Goal: Task Accomplishment & Management: Manage account settings

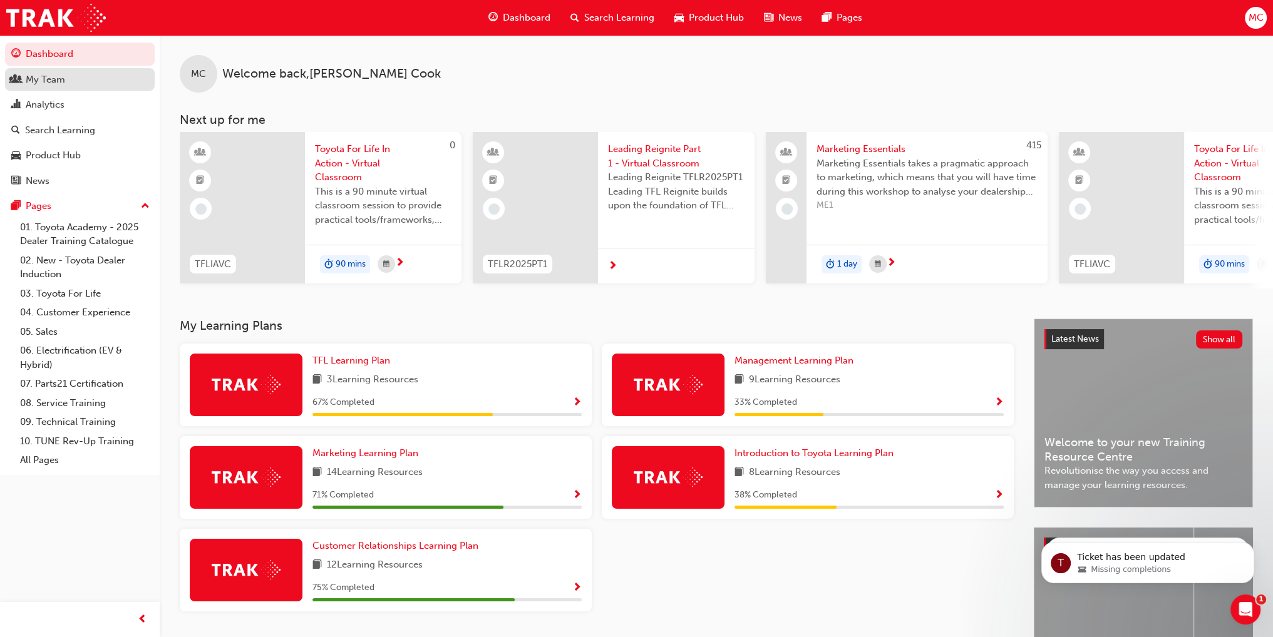
click at [77, 77] on div "My Team" at bounding box center [79, 80] width 137 height 16
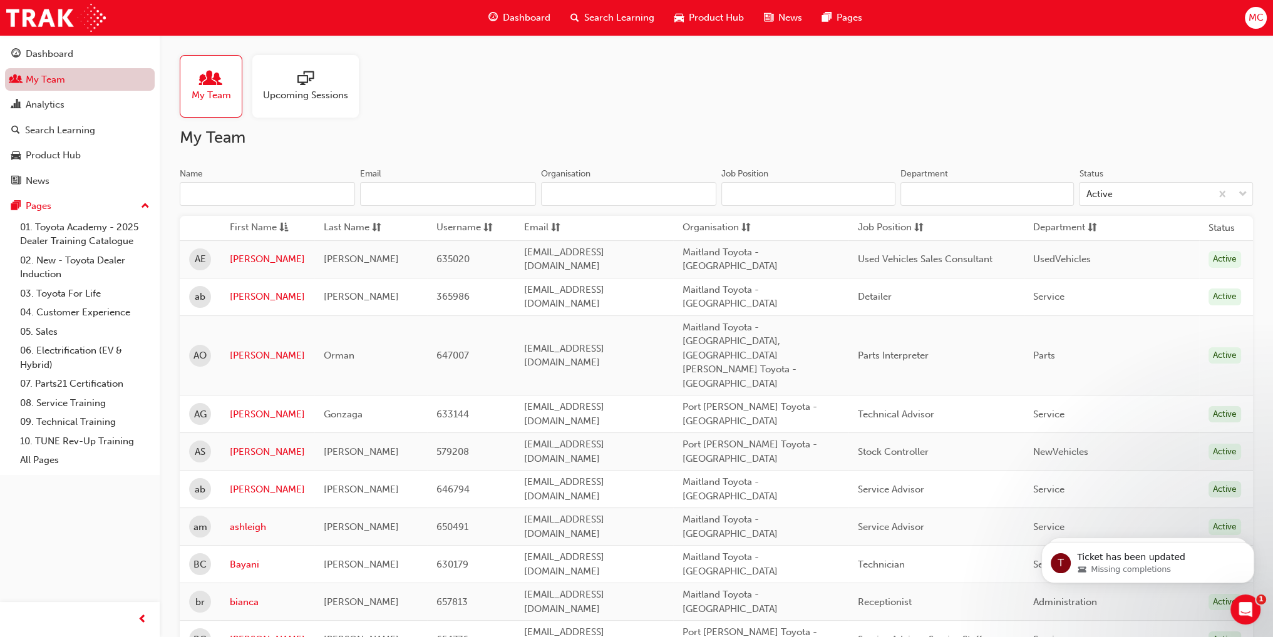
click at [61, 80] on link "My Team" at bounding box center [80, 79] width 150 height 23
click at [303, 196] on input "Name" at bounding box center [267, 194] width 175 height 24
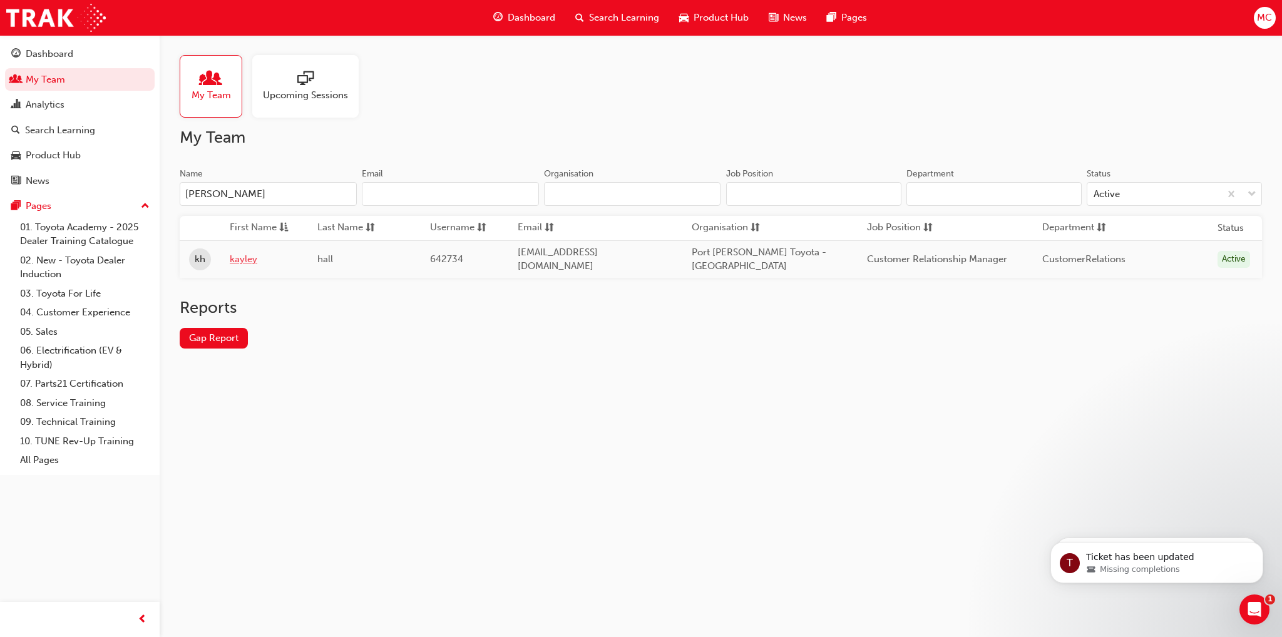
type input "[PERSON_NAME]"
click at [240, 257] on link "kayley" at bounding box center [264, 259] width 69 height 14
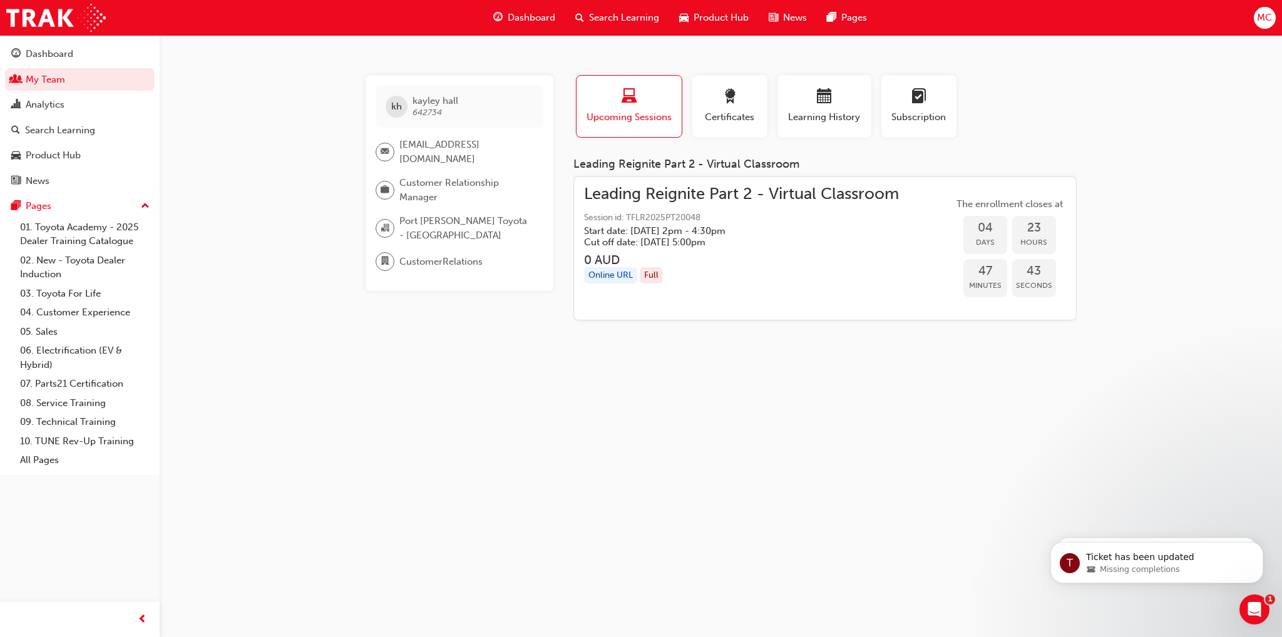
click at [615, 213] on span "Session id: TFLR2025PT20048" at bounding box center [741, 218] width 315 height 14
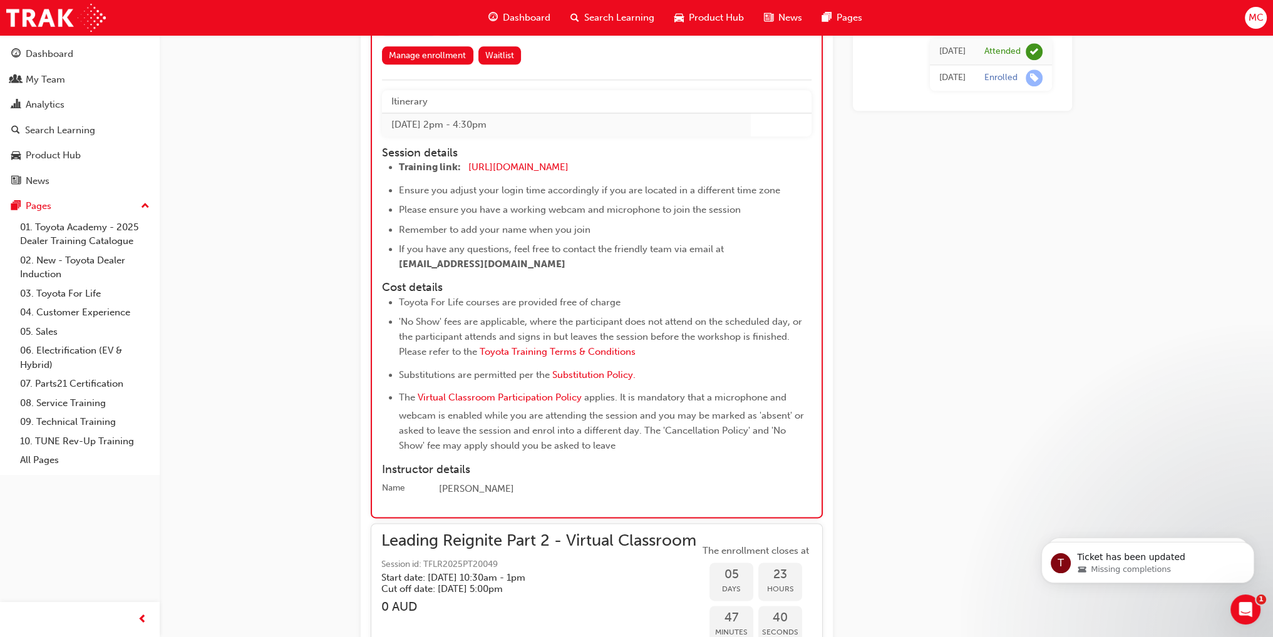
scroll to position [1810, 0]
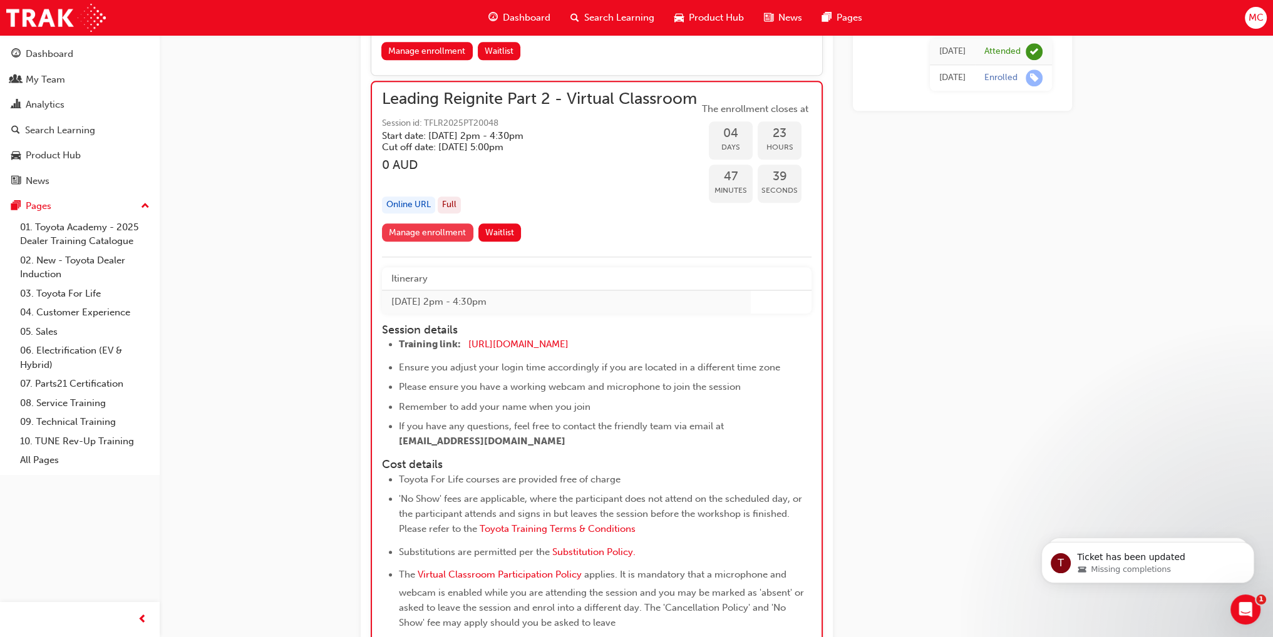
click at [444, 226] on link "Manage enrollment" at bounding box center [427, 232] width 91 height 18
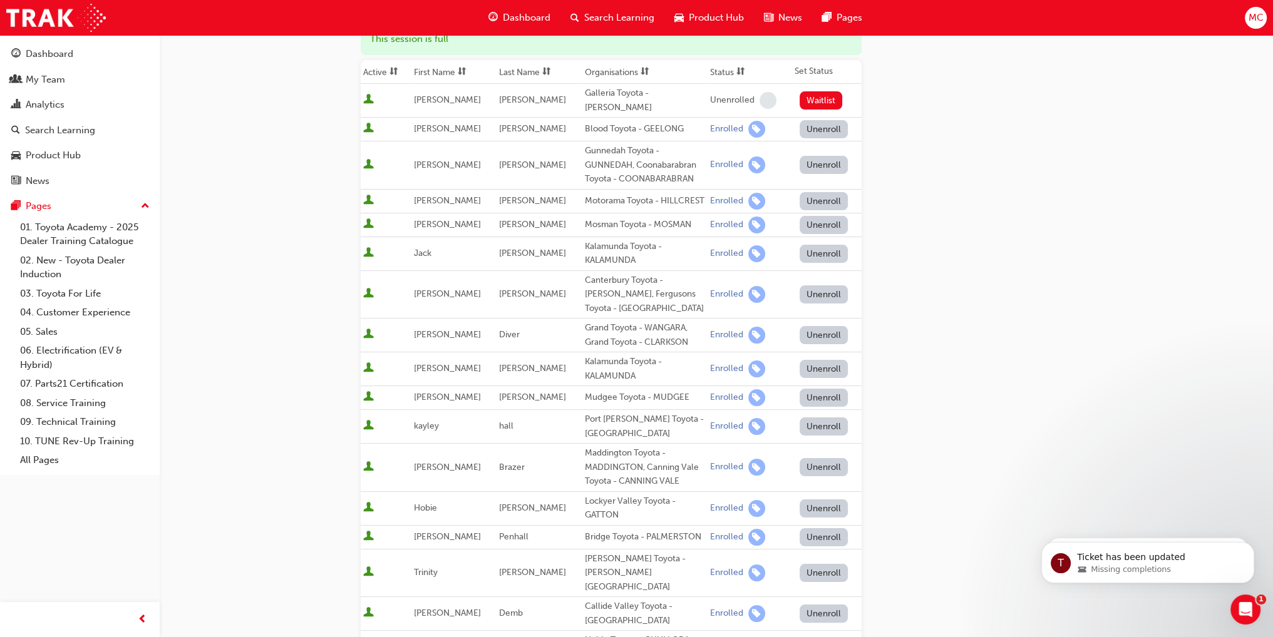
scroll to position [250, 0]
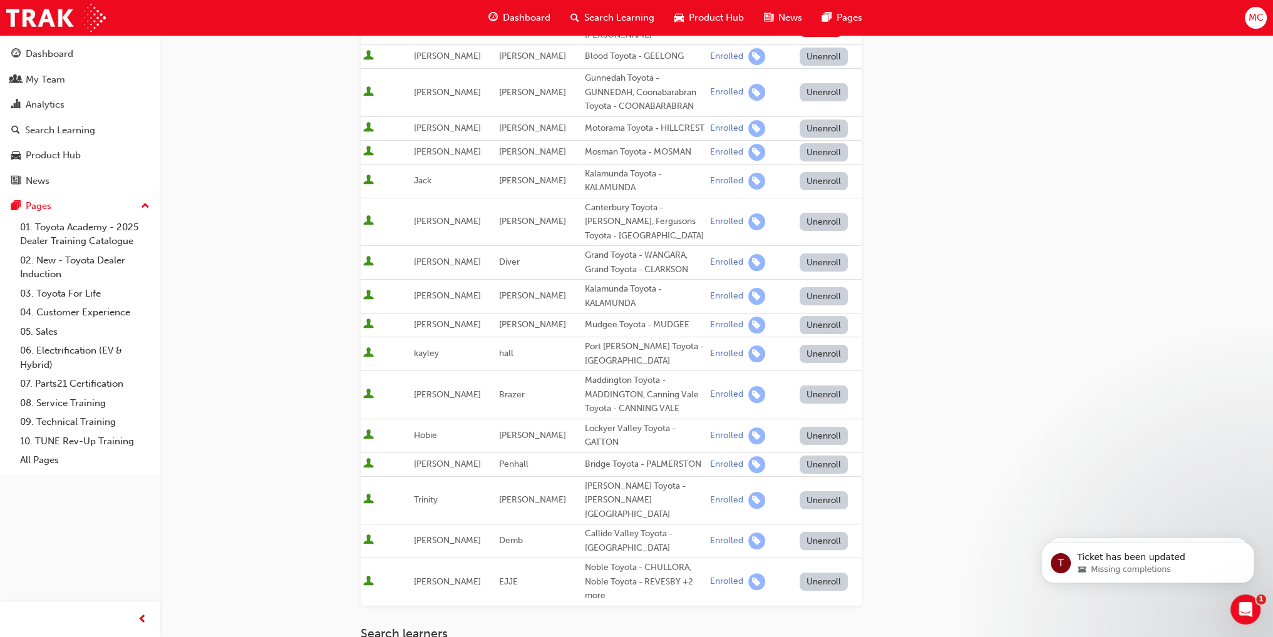
click at [814, 350] on button "Unenroll" at bounding box center [823, 354] width 49 height 18
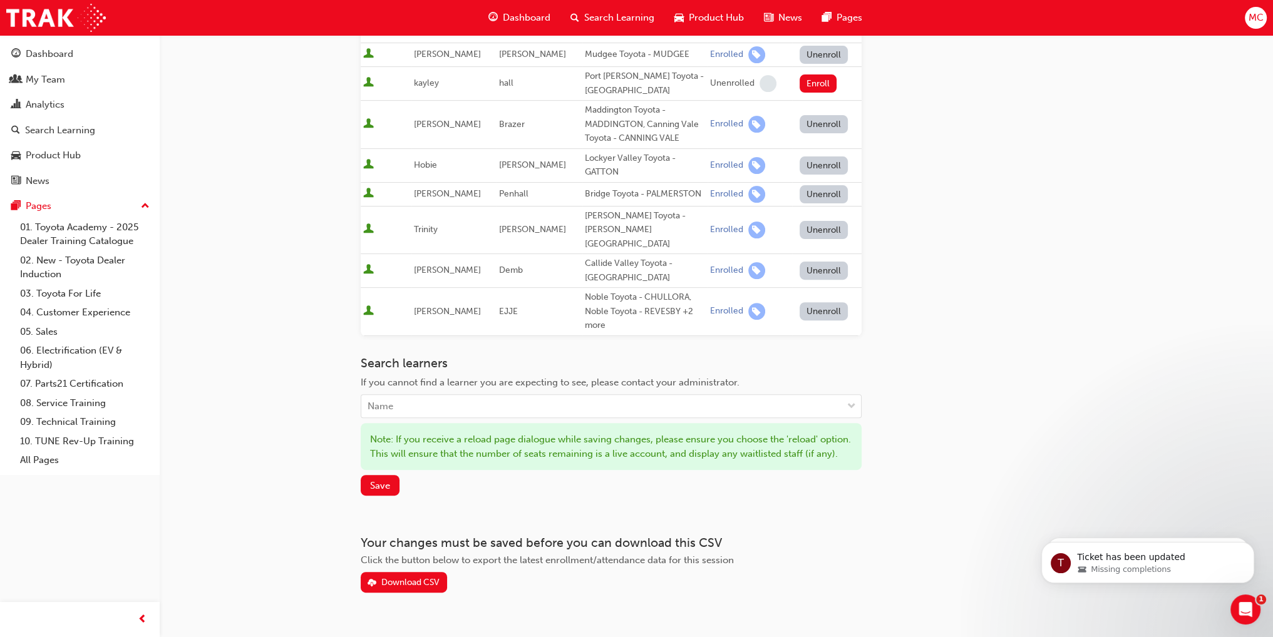
scroll to position [545, 0]
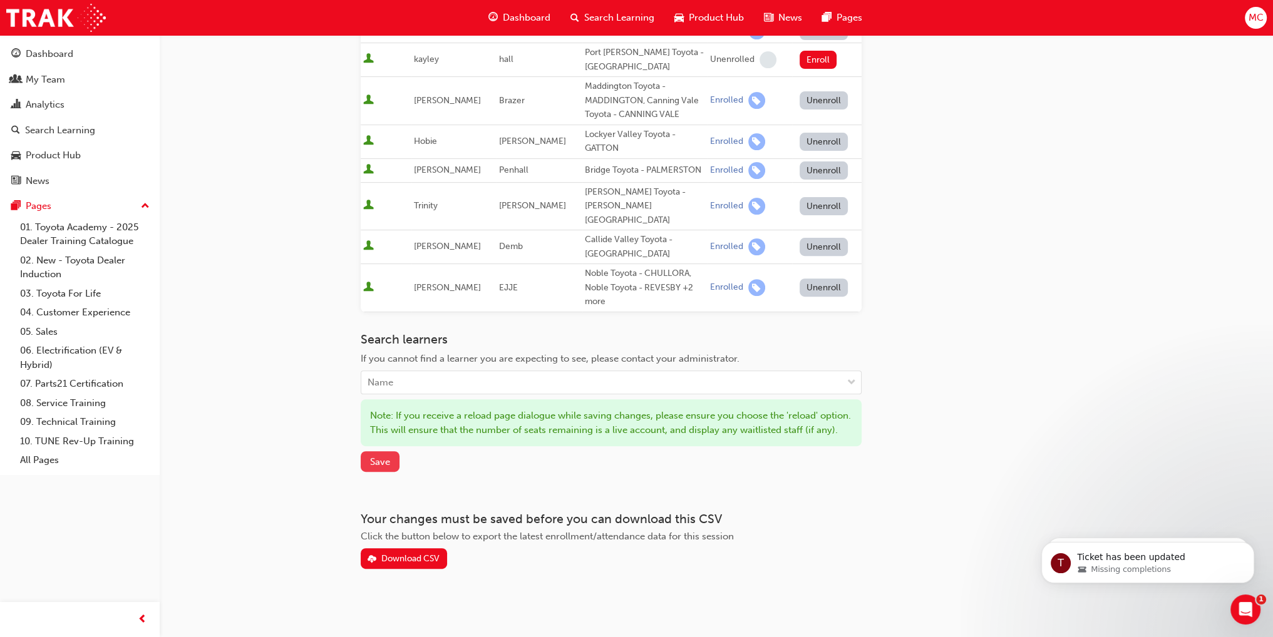
click at [370, 456] on span "Save" at bounding box center [380, 461] width 20 height 11
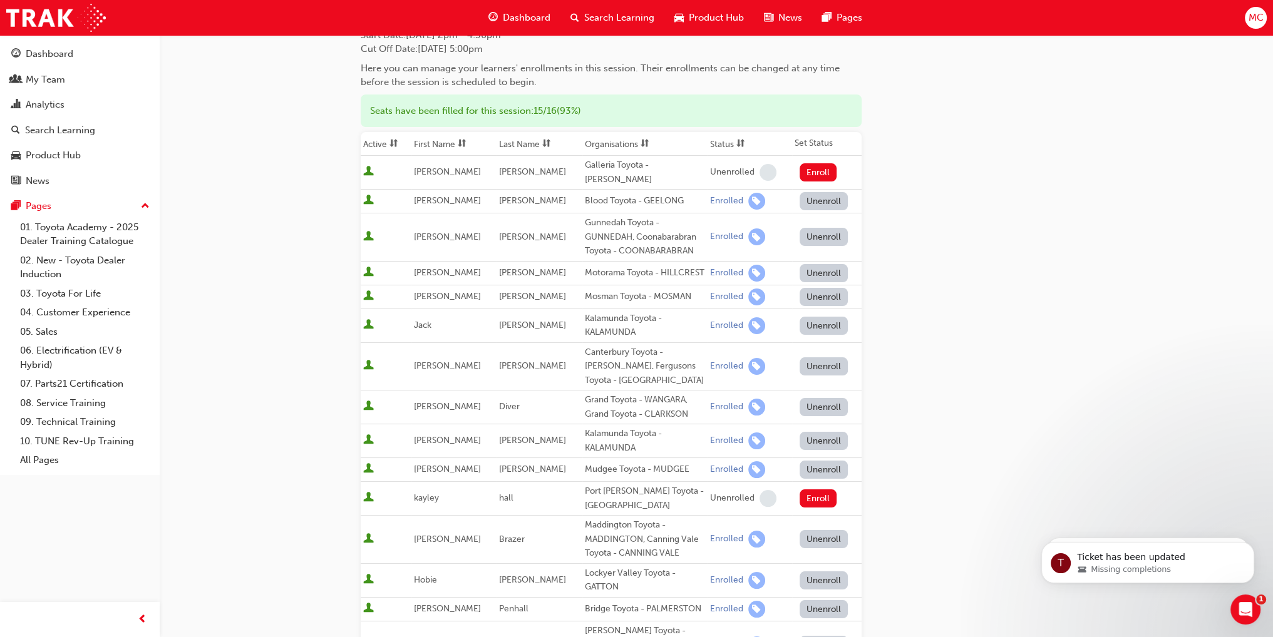
scroll to position [0, 0]
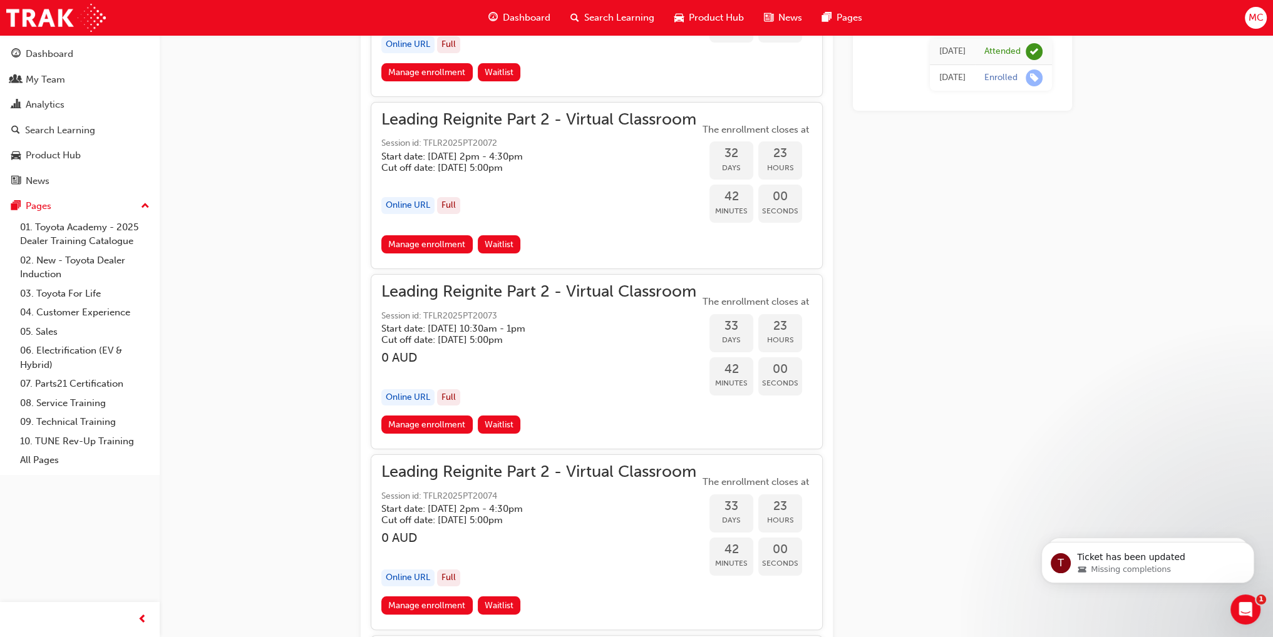
scroll to position [6542, 0]
